Goal: Information Seeking & Learning: Stay updated

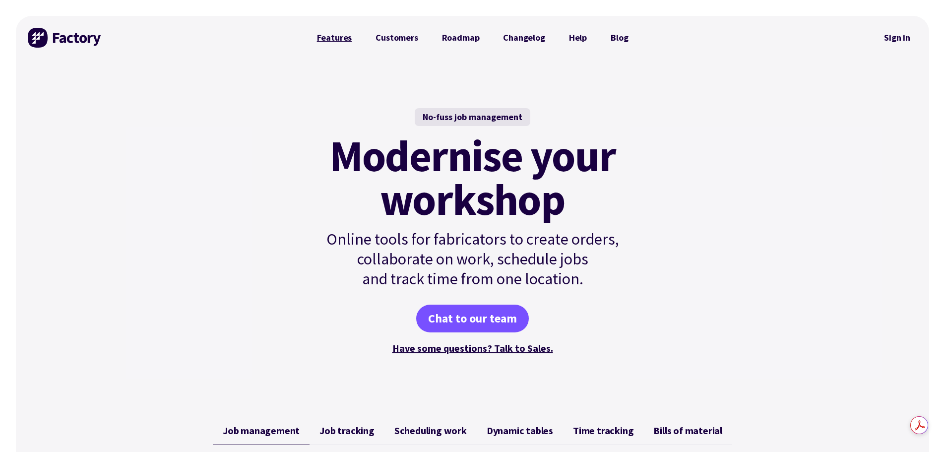
click at [332, 36] on link "Features" at bounding box center [334, 38] width 59 height 20
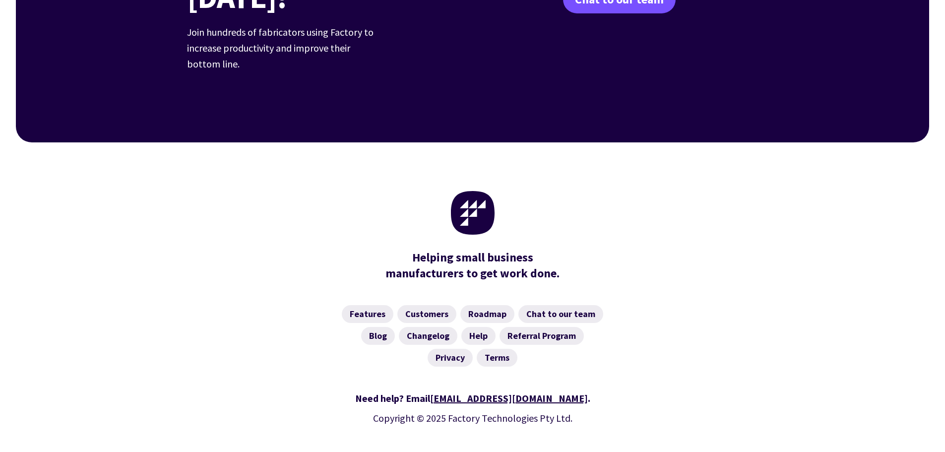
scroll to position [1545, 0]
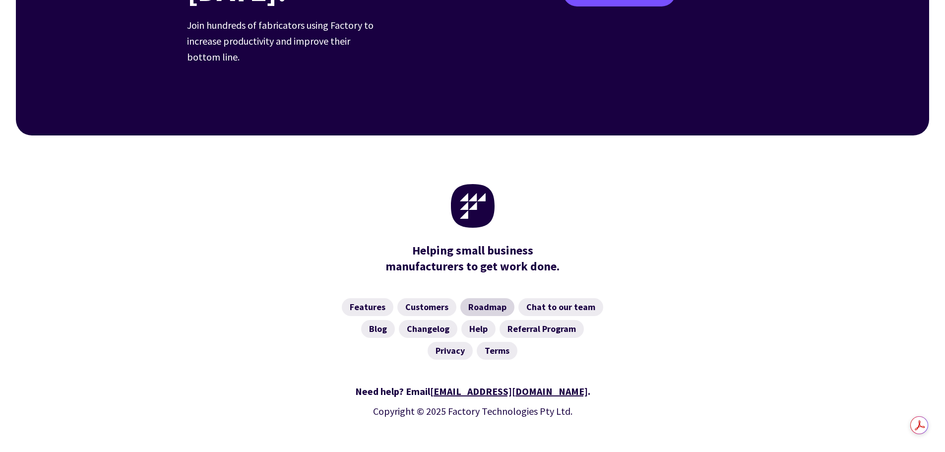
click at [492, 298] on link "Roadmap" at bounding box center [487, 307] width 54 height 18
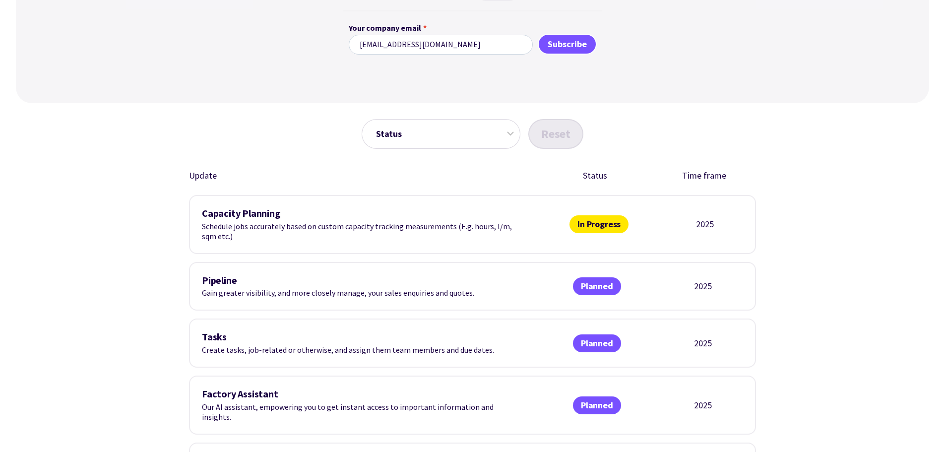
scroll to position [248, 0]
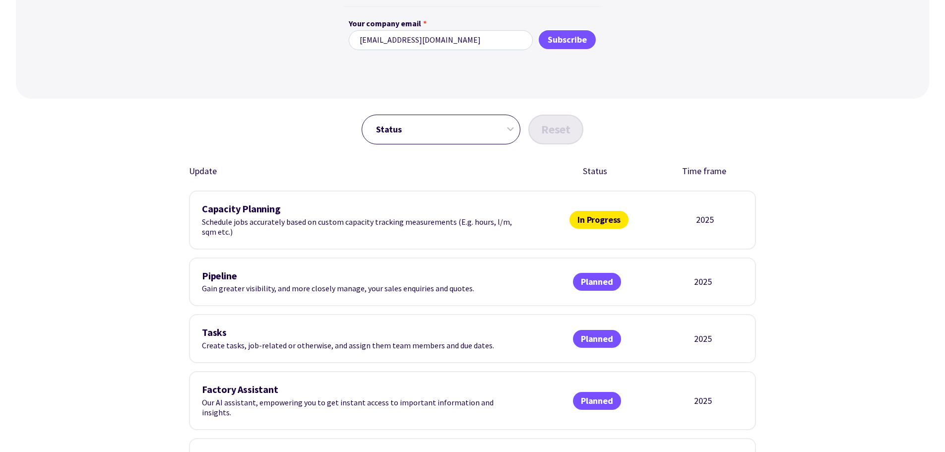
click at [449, 137] on select "Status In Progress Planned Released" at bounding box center [441, 130] width 159 height 30
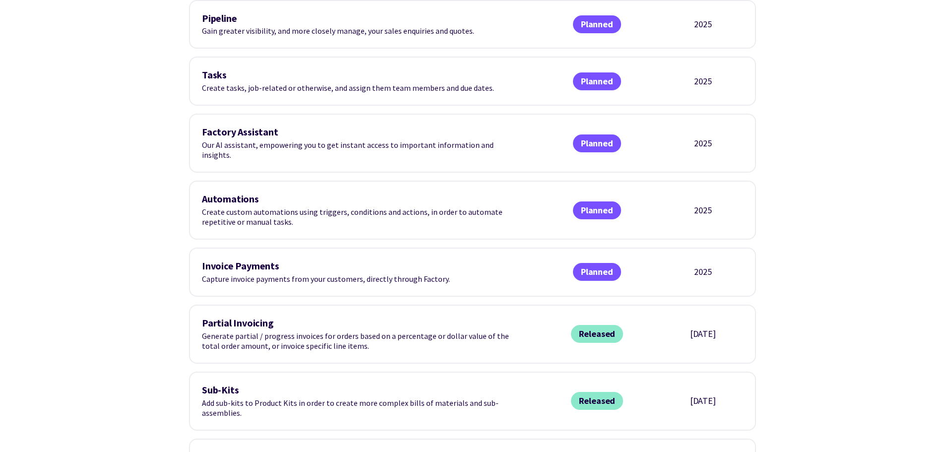
scroll to position [546, 0]
